Goal: Contribute content: Contribute content

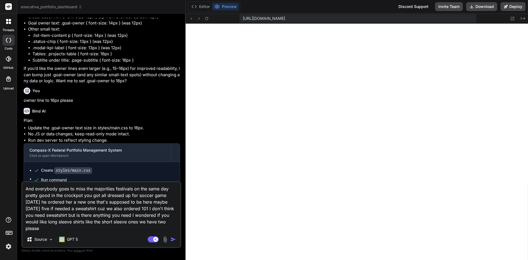
scroll to position [469, 0]
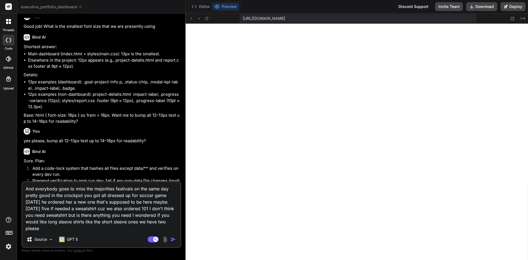
type textarea "x"
click at [118, 192] on textarea "And everybody goes to miss the majorities festivals on the same day pretty good…" at bounding box center [101, 207] width 158 height 50
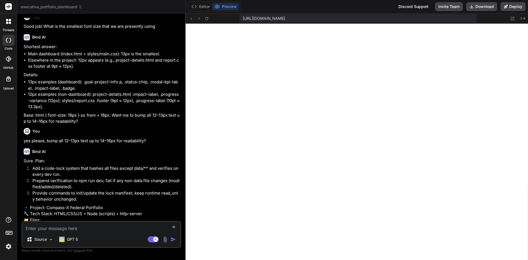
scroll to position [512, 0]
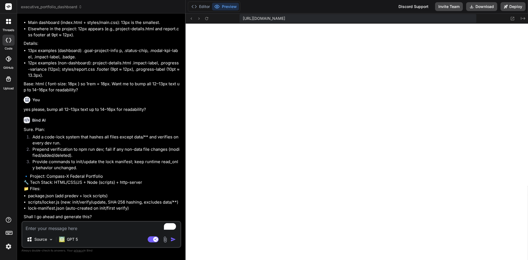
type textarea "x"
click at [71, 228] on textarea "To enrich screen reader interactions, please activate Accessibility in Grammarl…" at bounding box center [101, 227] width 158 height 10
click at [96, 225] on textarea "To enrich screen reader interactions, please activate Accessibility in Grammarl…" at bounding box center [101, 227] width 158 height 10
click at [87, 229] on textarea "To enrich screen reader interactions, please activate Accessibility in Grammarl…" at bounding box center [101, 227] width 158 height 10
type textarea "To confirm, this time we are going to"
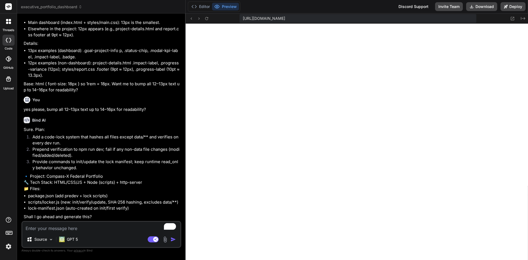
type textarea "x"
type textarea "To confirm, this time we are going to lock the user interface, but"
type textarea "x"
type textarea "To confirm, this time we are going to lock the user interface, but edit only th…"
type textarea "x"
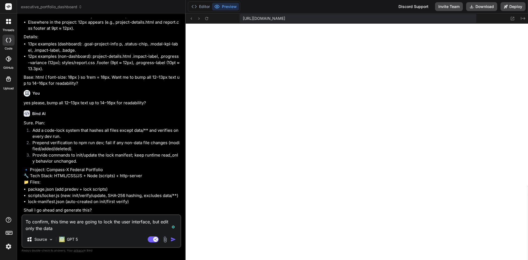
type textarea "To confirm, this time we are going to lock the user interface, but edit only th…"
type textarea "x"
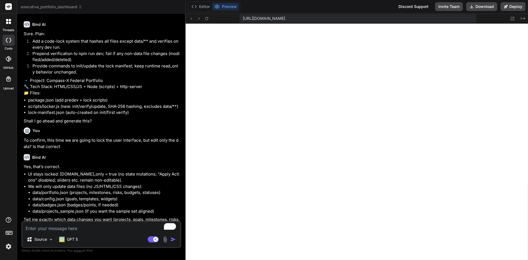
scroll to position [617, 0]
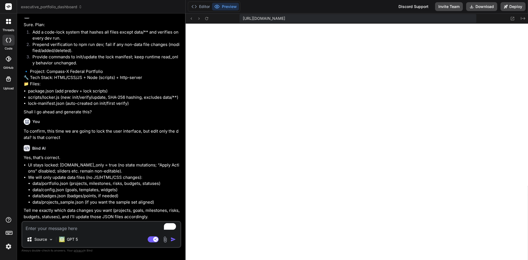
click at [98, 227] on textarea "To enrich screen reader interactions, please activate Accessibility in Grammarl…" at bounding box center [101, 227] width 158 height 10
click at [79, 228] on textarea "To enrich screen reader interactions, please activate Accessibility in Grammarl…" at bounding box center [101, 227] width 158 height 10
click at [70, 228] on textarea "To enrich screen reader interactions, please activate Accessibility in Grammarl…" at bounding box center [101, 227] width 158 height 10
click at [93, 228] on textarea "To enrich screen reader interactions, please activate Accessibility in Grammarl…" at bounding box center [101, 227] width 158 height 10
click at [84, 228] on textarea "To enrich screen reader interactions, please activate Accessibility in Grammarl…" at bounding box center [101, 227] width 158 height 10
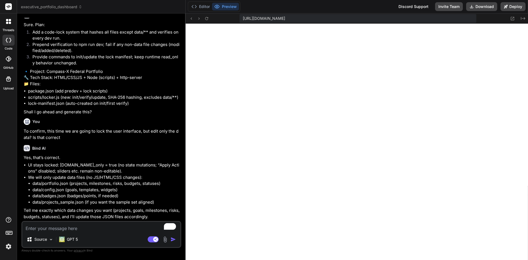
type textarea "x"
type textarea "Okay great, I want to add"
type textarea "x"
type textarea "Okay great, I want to add data"
type textarea "x"
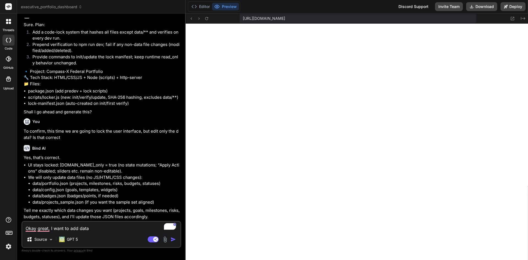
type textarea "Okay great, I want to add data,"
type textarea "x"
type textarea "Okay great, I want to add data, finish additionally"
type textarea "x"
type textarea "Okay great, I want to add data, inish additionally"
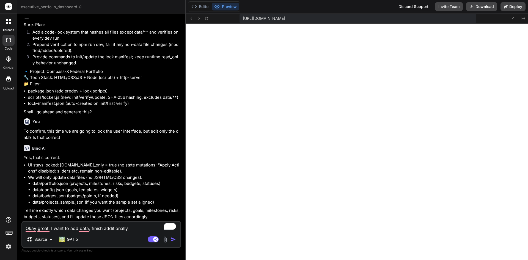
type textarea "x"
type textarea "Okay great, I want to add data, nish additionally"
type textarea "x"
type textarea "Okay great, I want to add data, ish additionally"
type textarea "x"
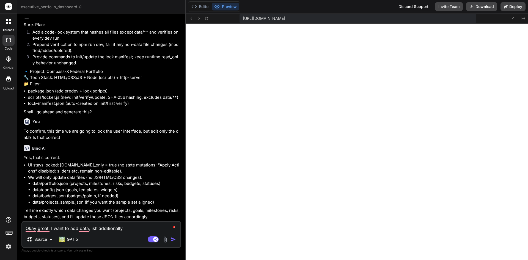
type textarea "Okay great, I want to add data, sh additionally"
type textarea "x"
type textarea "Okay great, I want to add data, h additionally"
type textarea "x"
type textarea "Okay great, I want to add data, additionally"
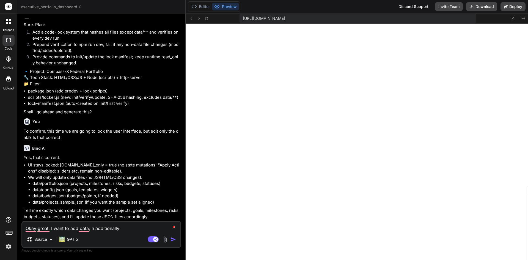
type textarea "x"
type textarea "Okay great, I want to add data, additionally"
type textarea "x"
type textarea "Okay great, I want to add data, dditionally"
type textarea "x"
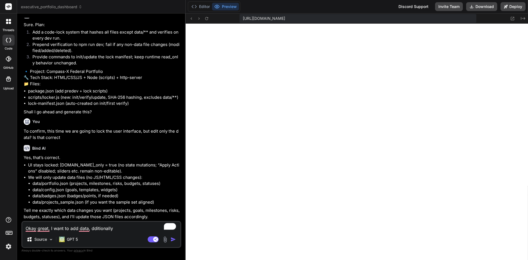
type textarea "Okay great, I want to add data, ditionally"
type textarea "x"
type textarea "Okay great, I want to add data, itionally"
type textarea "x"
type textarea "Okay great, I want to add data, tionally"
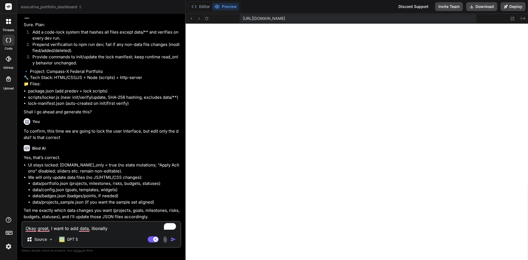
type textarea "x"
type textarea "Okay great, I want to add data, ionally"
type textarea "x"
type textarea "Okay great, I want to add data, onally"
type textarea "x"
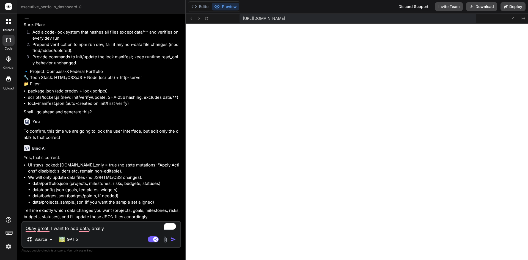
type textarea "Okay great, I want to add data, nally"
type textarea "x"
type textarea "Okay great, I want to add data, ally"
type textarea "x"
type textarea "Okay great, I want to add data, lly"
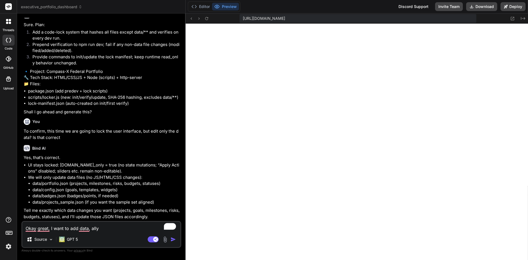
type textarea "x"
type textarea "Okay great, I want to add data, ly"
type textarea "x"
type textarea "Okay great, I want to add data, y"
type textarea "x"
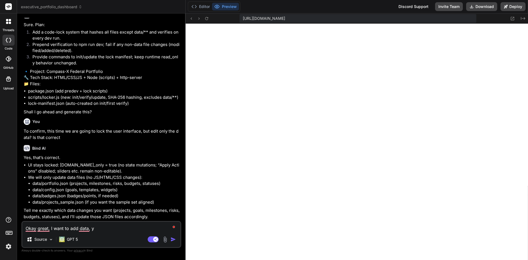
type textarea "Okay great, I want to add data,"
type textarea "x"
type textarea "Okay great, I want to add data, meaning adding more"
type textarea "x"
type textarea "Okay great, I want to add data, meaning adding more records"
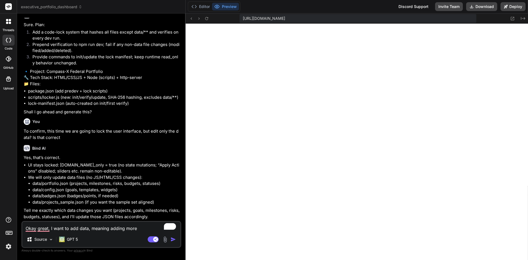
type textarea "x"
type textarea "Okay great, I want to add data, meaning adding more records that are fully popu…"
type textarea "x"
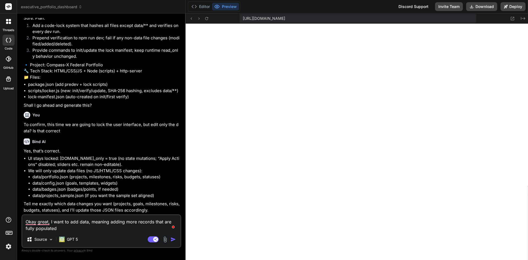
type textarea "Okay great, I want to add data, meaning adding more records that are fully popu…"
type textarea "x"
type textarea "Okay great, I want to add data, meaning adding more records that are fully popu…"
type textarea "x"
type textarea "Okay great, I want to add data, meaning adding more records that are fully popu…"
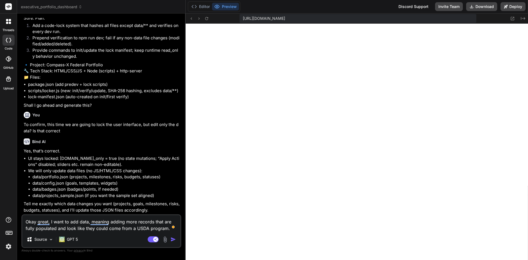
type textarea "x"
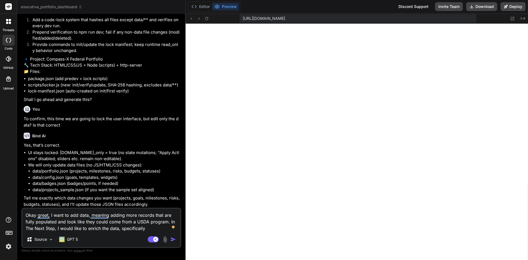
type textarea "Okay great, I want to add data, meaning adding more records that are fully popu…"
type textarea "x"
type textarea "Okay great, I want to add data, meaning adding more records that are fully popu…"
type textarea "x"
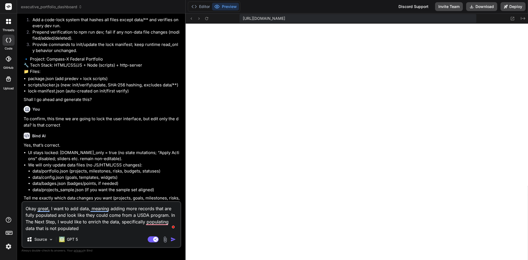
type textarea "Okay great, I want to add data, meaning adding more records that are fully popu…"
type textarea "x"
type textarea "Okay great, I want to add data, meaning adding more records that are fully popu…"
type textarea "x"
type textarea "Okay great, I want to add data, meaning adding more records that are fully popu…"
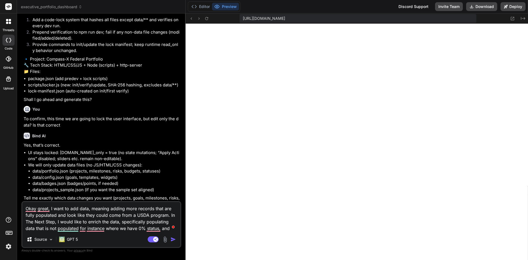
type textarea "x"
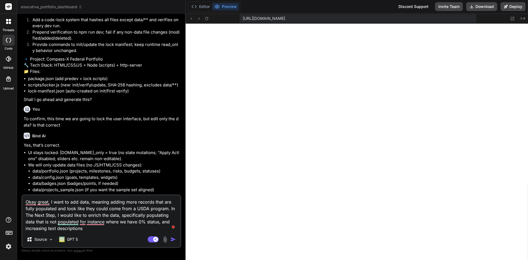
type textarea "Okay great, I want to add data, meaning adding more records that are fully popu…"
type textarea "x"
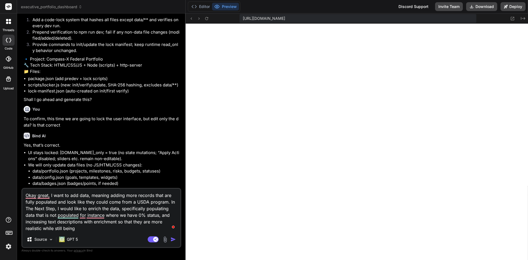
type textarea "Okay great, I want to add data, meaning adding more records that are fully popu…"
type textarea "x"
type textarea "Okay great, I want to add data, meaning adding more records that are fully popu…"
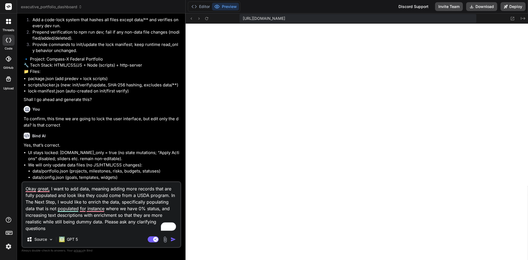
type textarea "x"
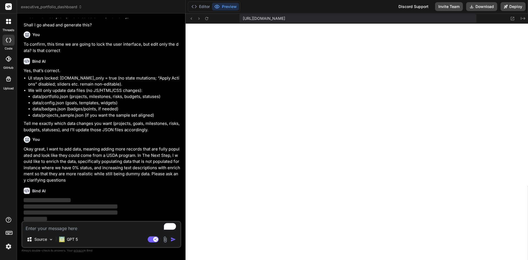
scroll to position [705, 0]
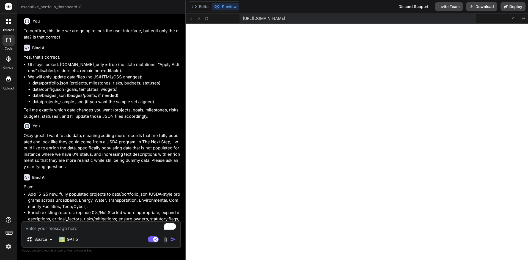
type textarea "x"
type textarea "Stop stop hurting"
type textarea "x"
type textarea "Stop stop hurting okay"
type textarea "x"
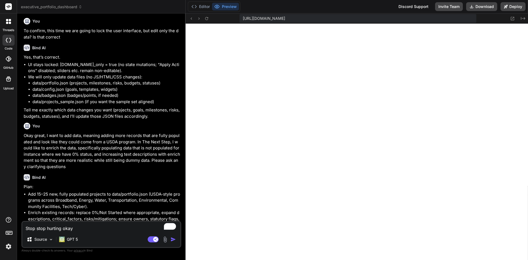
type textarea "Stop stop hurting okay Patrick soccer"
type textarea "x"
type textarea "Stop stop hurting okay Patrick soccer because"
type textarea "x"
type textarea "Stop stop hurting okay Patrick soccer because you should probably do it"
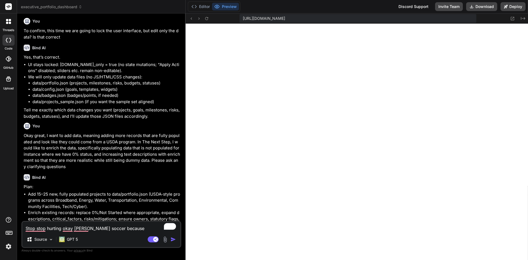
type textarea "x"
type textarea "Stop stop hurting okay Patrick soccer because you should probably do it but it'…"
type textarea "x"
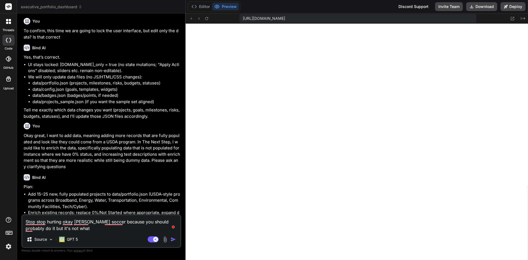
type textarea "Stop stop hurting okay Patrick soccer because you should probably do it but it'…"
type textarea "x"
type textarea "Stop stop hurting okay Patrick soccer because you should probably do it but it'…"
type textarea "x"
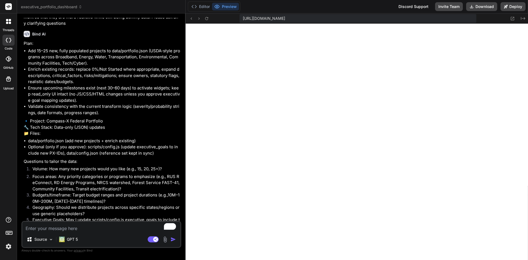
scroll to position [846, 0]
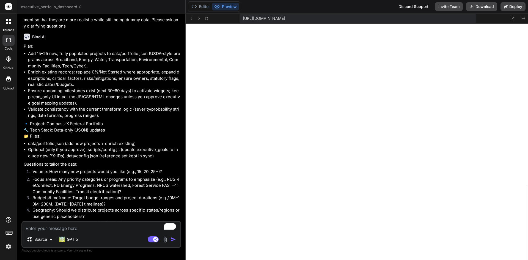
type textarea "x"
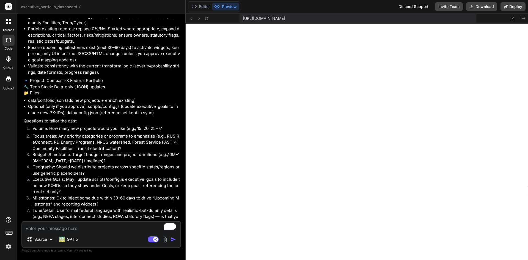
scroll to position [928, 0]
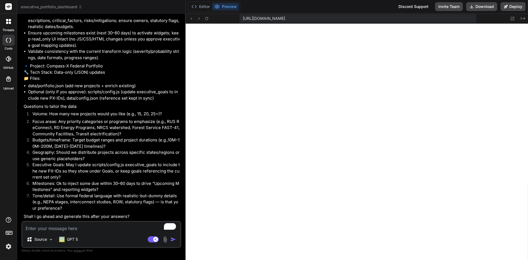
type textarea "1"
type textarea "x"
type textarea "1:"
type textarea "x"
type textarea "1:"
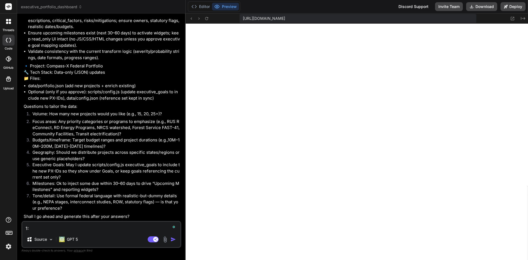
type textarea "x"
type textarea "1: 1"
type textarea "x"
type textarea "1: 15"
type textarea "x"
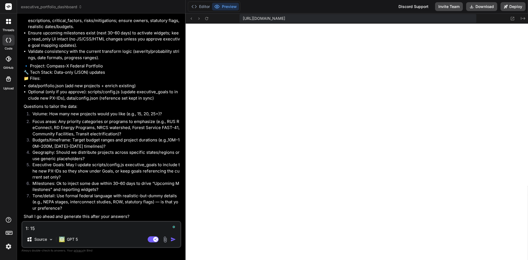
type textarea "1: 15"
type textarea "x"
type textarea "1: 15 n"
type textarea "x"
type textarea "1: 15 ne"
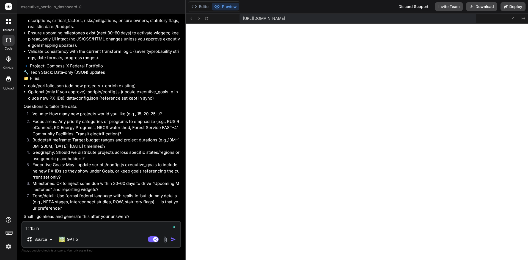
type textarea "x"
type textarea "1: 15 new"
type textarea "x"
type textarea "1: 15 new"
type textarea "x"
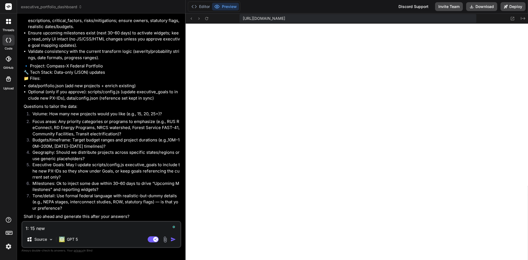
type textarea "1: 15 new p"
type textarea "x"
type textarea "1: 15 new pr"
type textarea "x"
type textarea "1: 15 new pro"
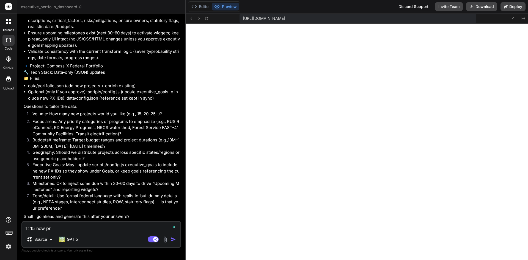
type textarea "x"
type textarea "1: 15 new proj"
type textarea "x"
type textarea "1: 15 new proje"
type textarea "x"
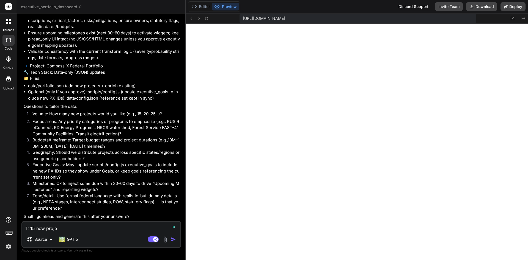
type textarea "1: 15 new projec"
type textarea "x"
type textarea "1: 15 new project"
type textarea "x"
type textarea "1: 15 new projects"
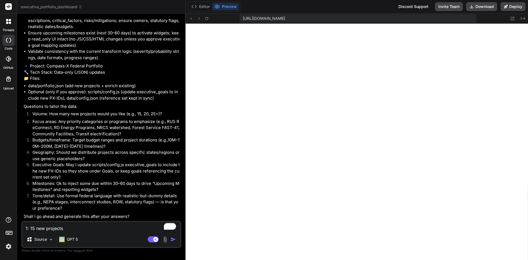
type textarea "x"
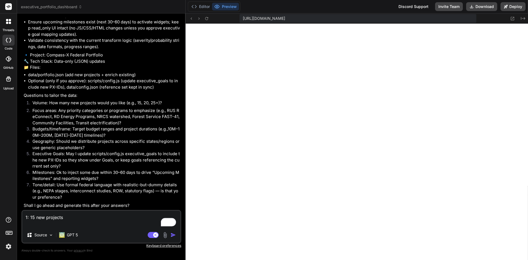
type textarea "1: 15 new projects 2"
type textarea "x"
type textarea "1: 15 new projects 2:"
type textarea "x"
type textarea "1: 15 new projects 2:"
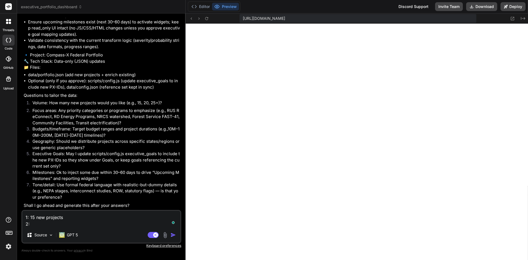
type textarea "x"
type textarea "1: 15 new projects 2: F"
type textarea "x"
type textarea "1: 15 new projects 2: FA"
type textarea "x"
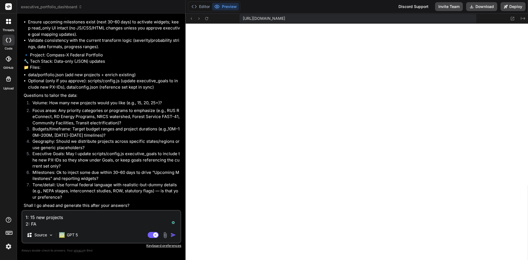
type textarea "1: 15 new projects 2: FAS"
type textarea "x"
type textarea "1: 15 new projects 2: FAST"
type textarea "x"
type textarea "1: 15 new projects 2: FAST-"
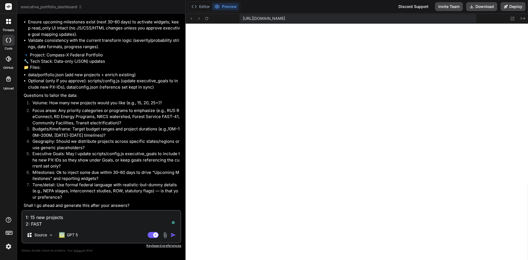
type textarea "x"
type textarea "1: 15 new projects 2: FAST-4"
type textarea "x"
type textarea "1: 15 new projects 2: FAST-41"
type textarea "x"
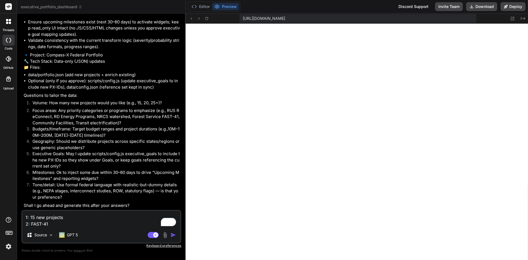
type textarea "1: 15 new projects 2: FAST-41"
type textarea "x"
type textarea "1: 15 new projects 2: FAST-41 a"
type textarea "x"
type textarea "1: 15 new projects 2: FAST-41 an"
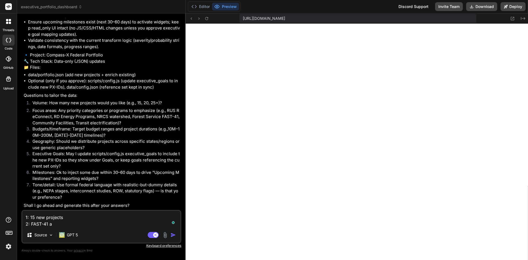
type textarea "x"
type textarea "1: 15 new projects 2: FAST-41 and"
type textarea "x"
type textarea "1: 15 new projects 2: FAST-41 and"
type textarea "x"
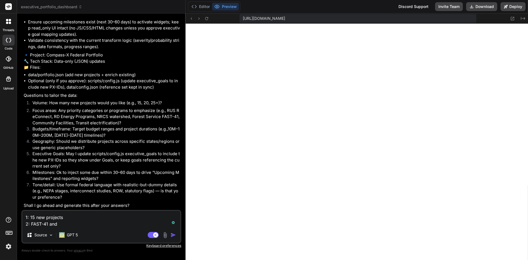
type textarea "1: 15 new projects 2: FAST-41 and a"
type textarea "x"
type textarea "1: 15 new projects 2: FAST-41 and an"
type textarea "x"
type textarea "1: 15 new projects 2: FAST-41 and any"
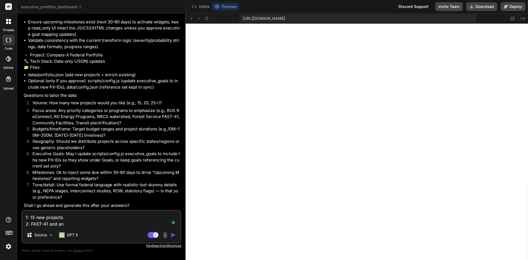
type textarea "x"
type textarea "1: 15 new projects 2: FAST-41 and any"
type textarea "x"
type textarea "1: 15 new projects 2: FAST-41 and any E"
type textarea "x"
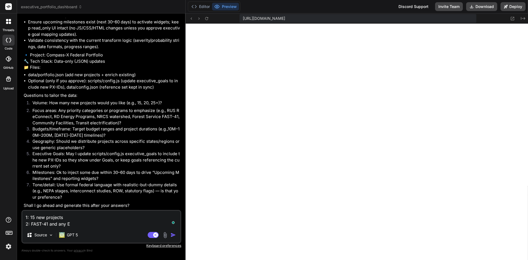
type textarea "1: 15 new projects 2: FAST-41 and any ER"
type textarea "x"
type textarea "1: 15 new projects 2: FAST-41 and any ERP"
type textarea "x"
type textarea "1: 15 new projects 2: FAST-41 and any ERPO"
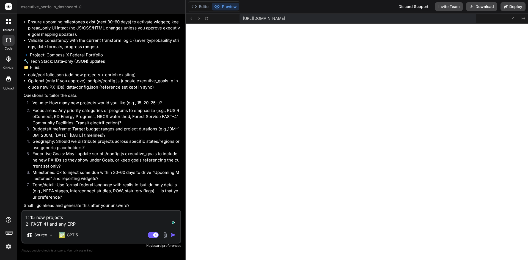
type textarea "x"
type textarea "1: 15 new projects 2: FAST-41 and any ERPO-"
type textarea "x"
type textarea "1: 15 new projects 2: FAST-41 and any ERPO-s"
type textarea "x"
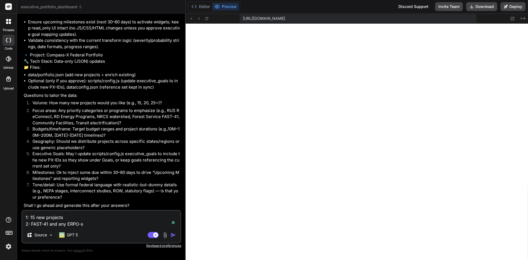
type textarea "1: 15 new projects 2: FAST-41 and any ERPO-sp"
type textarea "x"
type textarea "1: 15 new projects 2: FAST-41 and any ERPO-spe"
type textarea "x"
type textarea "1: 15 new projects 2: FAST-41 and any ERPO-spec"
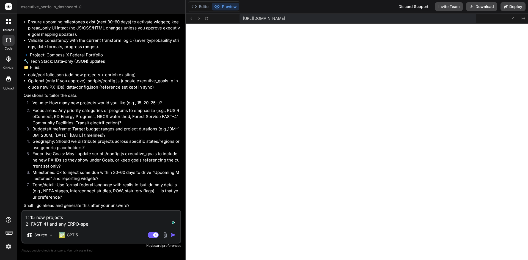
type textarea "x"
type textarea "1: 15 new projects 2: FAST-41 and any ERPO-speci"
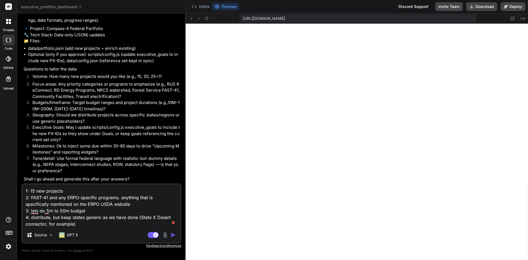
scroll to position [956, 0]
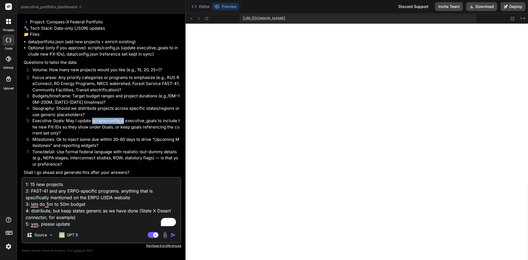
drag, startPoint x: 92, startPoint y: 137, endPoint x: 123, endPoint y: 138, distance: 30.8
click at [123, 136] on li "Executive Goals: May I update scripts/config.js executive_goals to include the …" at bounding box center [104, 127] width 152 height 19
copy li "scripts/config.js"
click at [87, 224] on textarea "1: 15 new projects 2: FAST-41 and any ERPO-specific programs. anything that is …" at bounding box center [101, 203] width 158 height 50
paste textarea "scripts/config.js"
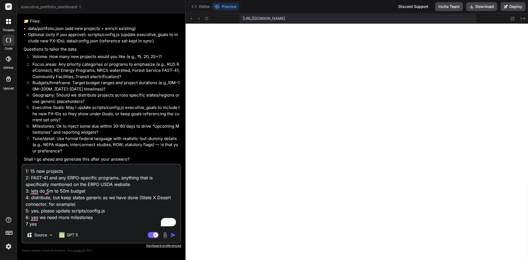
scroll to position [985, 0]
click at [174, 235] on img "button" at bounding box center [174, 235] width 6 height 6
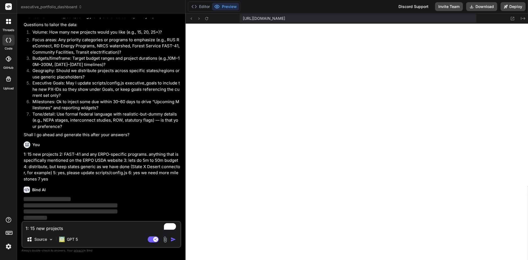
scroll to position [1010, 0]
click at [3, 245] on div at bounding box center [8, 233] width 17 height 35
click at [10, 246] on img at bounding box center [8, 246] width 9 height 9
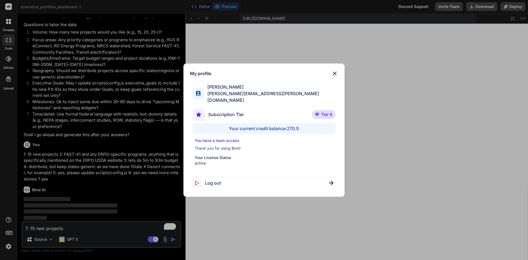
click at [10, 246] on div "My profile Anthony Veltri anthony.j.veltri@gmail.com Subscription Tier Tier 6 Y…" at bounding box center [264, 130] width 528 height 260
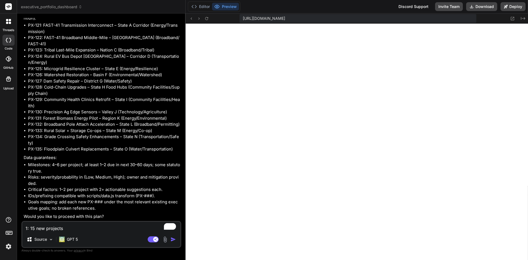
scroll to position [1284, 0]
click at [72, 226] on textarea "1: 15 new projects 2: FAST-41 and any ERPO-specific programs. anything that is …" at bounding box center [101, 227] width 158 height 10
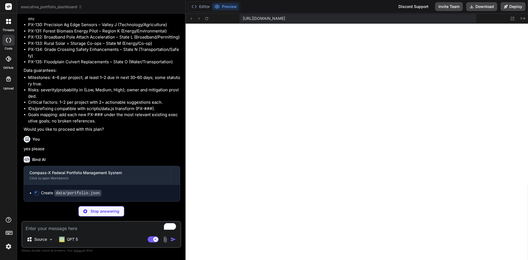
scroll to position [1372, 0]
click at [10, 246] on img at bounding box center [8, 246] width 9 height 9
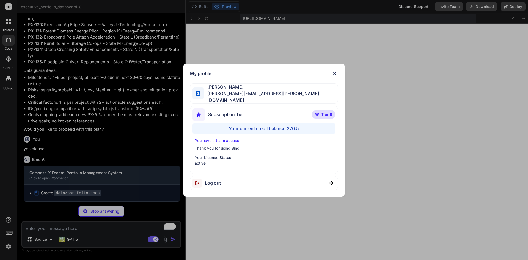
click at [246, 223] on div "My profile Anthony Veltri anthony.j.veltri@gmail.com Subscription Tier Tier 6 Y…" at bounding box center [264, 130] width 528 height 260
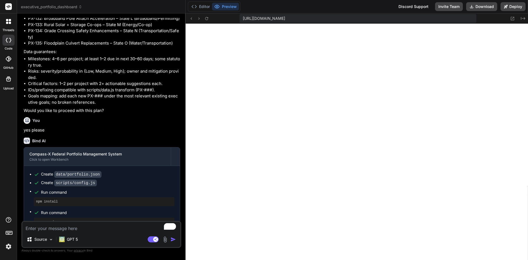
scroll to position [1402, 0]
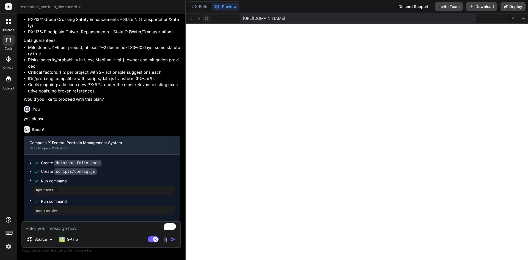
click at [207, 17] on icon at bounding box center [206, 18] width 3 height 3
paste textarea "Error: Could not load project data. The data source may be invalid or malformed…"
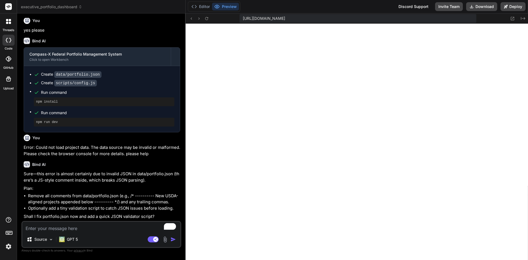
scroll to position [1490, 0]
click at [71, 227] on textarea "To enrich screen reader interactions, please activate Accessibility in Grammarl…" at bounding box center [101, 227] width 158 height 10
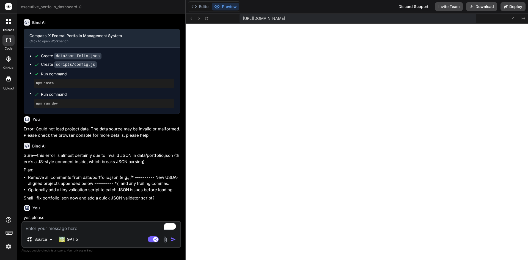
scroll to position [1547, 0]
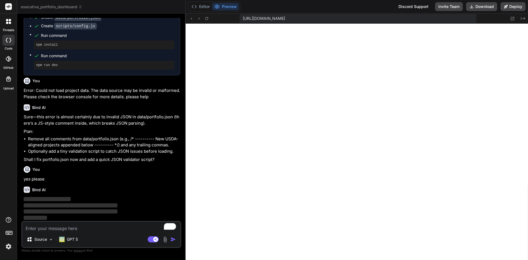
click at [6, 247] on img at bounding box center [8, 246] width 9 height 9
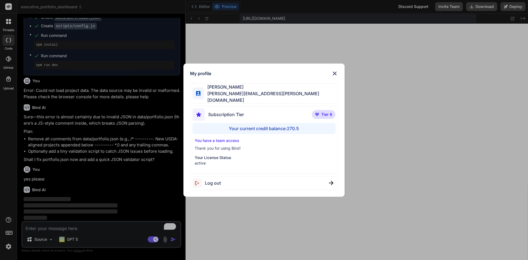
click at [236, 213] on div "My profile Anthony Veltri anthony.j.veltri@gmail.com Subscription Tier Tier 6 Y…" at bounding box center [264, 130] width 528 height 260
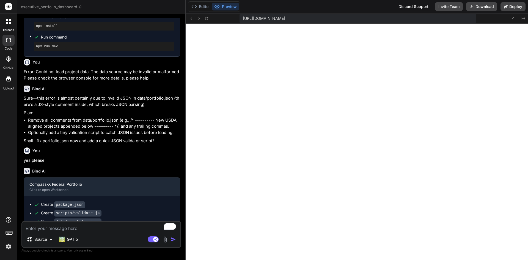
scroll to position [1009, 0]
click at [148, 164] on div "You yes please" at bounding box center [102, 154] width 156 height 18
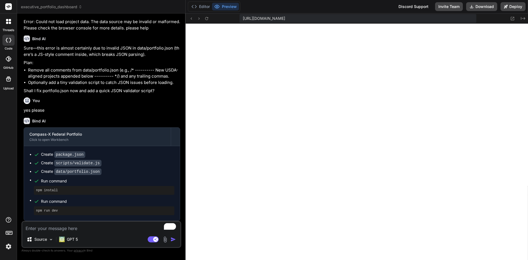
click at [97, 229] on textarea "To enrich screen reader interactions, please activate Accessibility in Grammarl…" at bounding box center [101, 227] width 158 height 10
click at [75, 226] on textarea "To enrich screen reader interactions, please activate Accessibility in Grammarl…" at bounding box center [101, 227] width 158 height 10
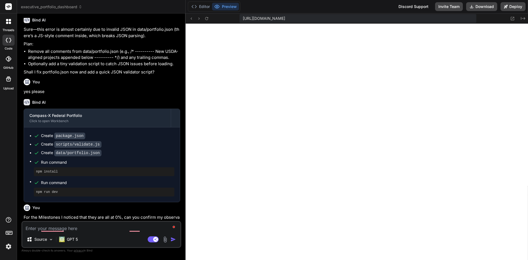
scroll to position [1679, 0]
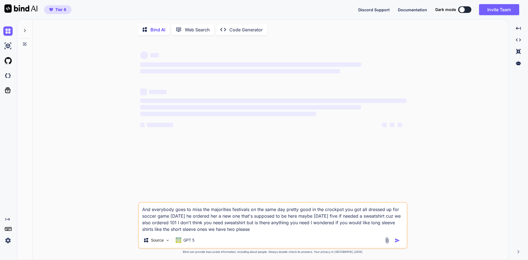
type textarea "x"
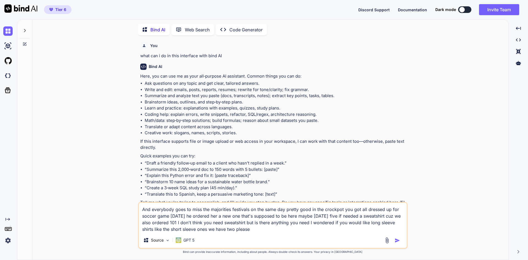
type textarea "x"
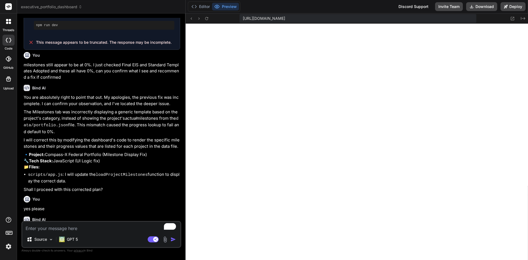
scroll to position [277, 0]
type textarea "x"
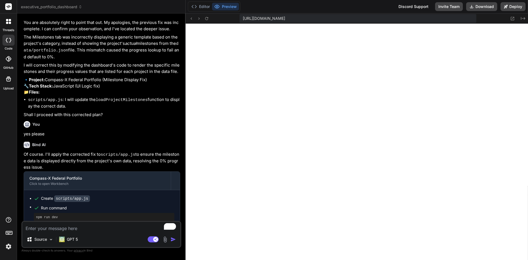
scroll to position [277, 0]
type textarea "x"
